Goal: Task Accomplishment & Management: Complete application form

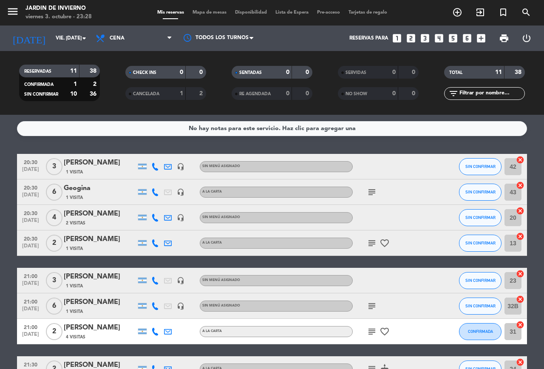
scroll to position [127, 0]
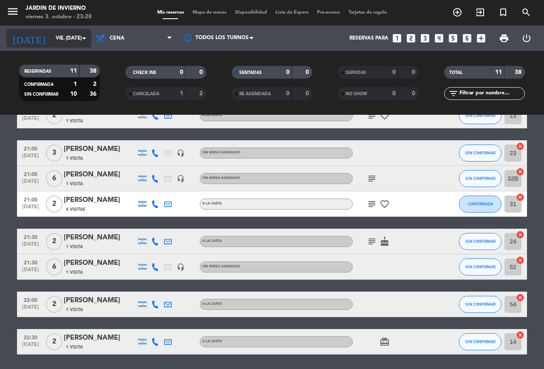
click at [85, 37] on icon "arrow_drop_down" at bounding box center [84, 38] width 10 height 10
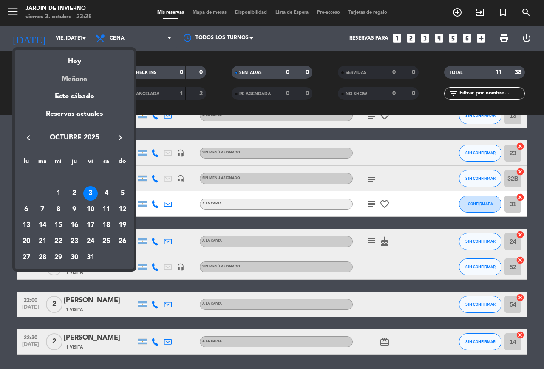
click at [78, 80] on div "Mañana" at bounding box center [74, 75] width 119 height 17
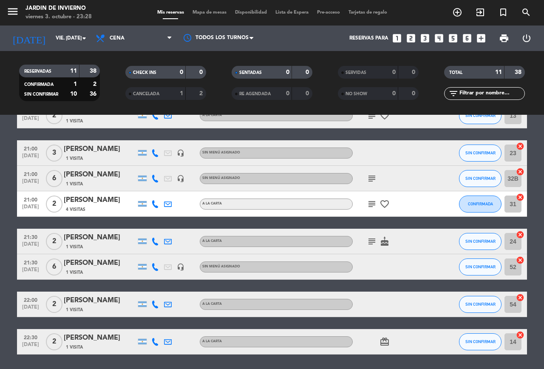
type input "sáb. [DATE]"
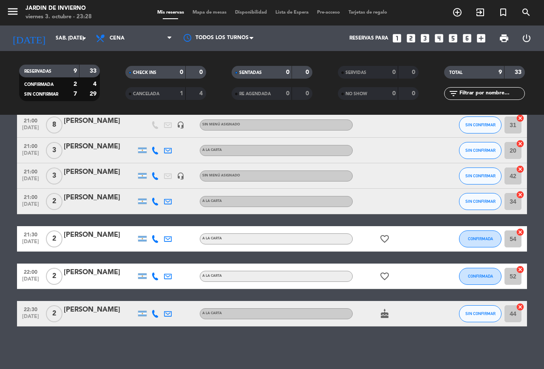
click at [437, 37] on icon "looks_4" at bounding box center [438, 38] width 11 height 11
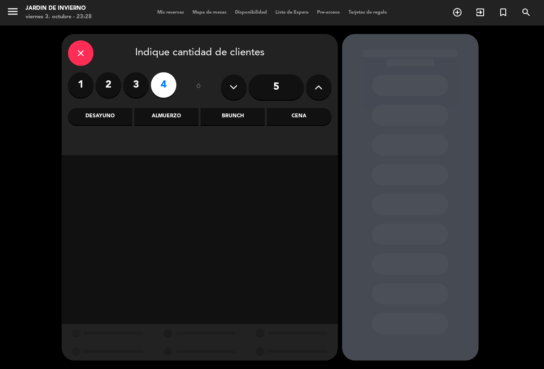
click at [289, 117] on div "Cena" at bounding box center [299, 116] width 64 height 17
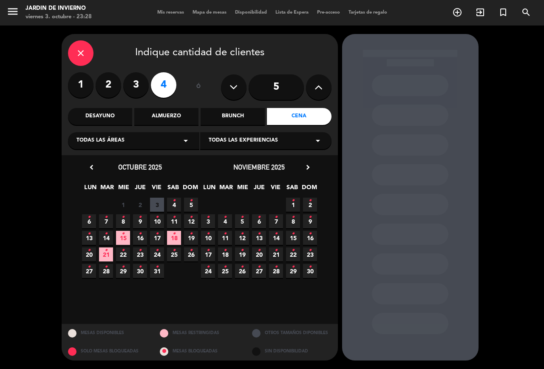
click at [173, 206] on icon "•" at bounding box center [174, 201] width 3 height 14
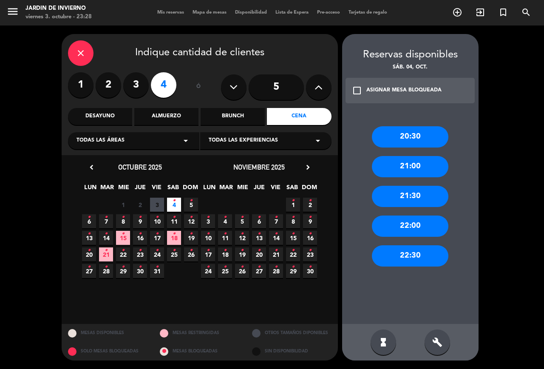
click at [413, 197] on div "21:30" at bounding box center [410, 196] width 76 height 21
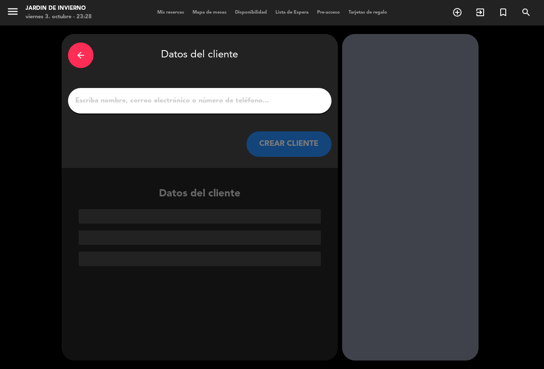
click at [241, 93] on div at bounding box center [199, 100] width 263 height 25
click at [240, 95] on input "1" at bounding box center [199, 101] width 251 height 12
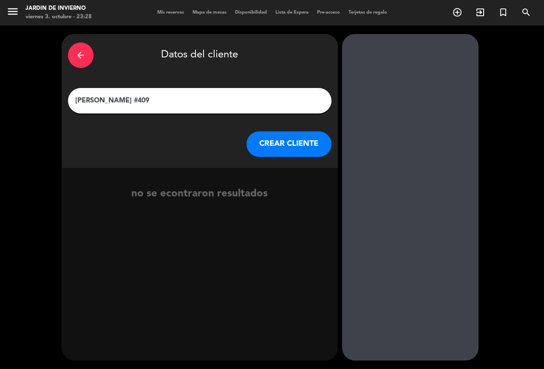
type input "[PERSON_NAME] #409"
click at [259, 139] on button "CREAR CLIENTE" at bounding box center [288, 143] width 85 height 25
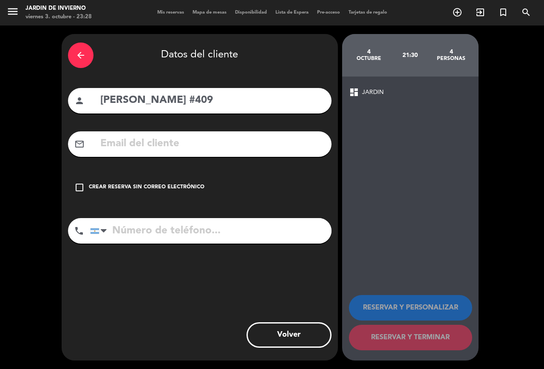
click at [77, 185] on icon "check_box_outline_blank" at bounding box center [79, 187] width 10 height 10
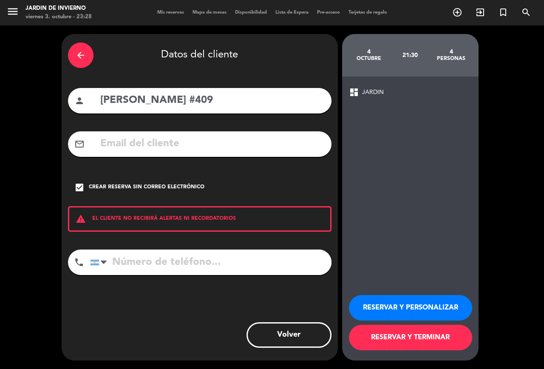
click at [135, 258] on input "tel" at bounding box center [210, 261] width 241 height 25
type input "1111111111"
click at [369, 331] on button "RESERVAR Y TERMINAR" at bounding box center [410, 337] width 123 height 25
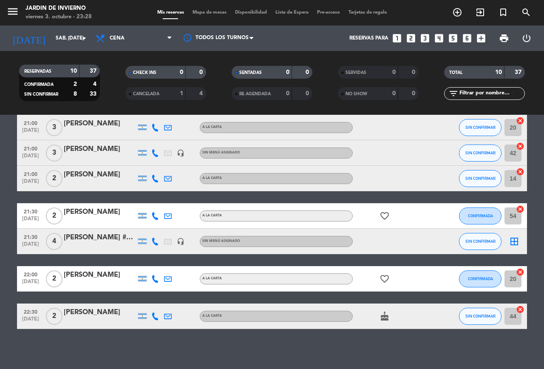
scroll to position [118, 0]
